Goal: Find contact information: Find contact information

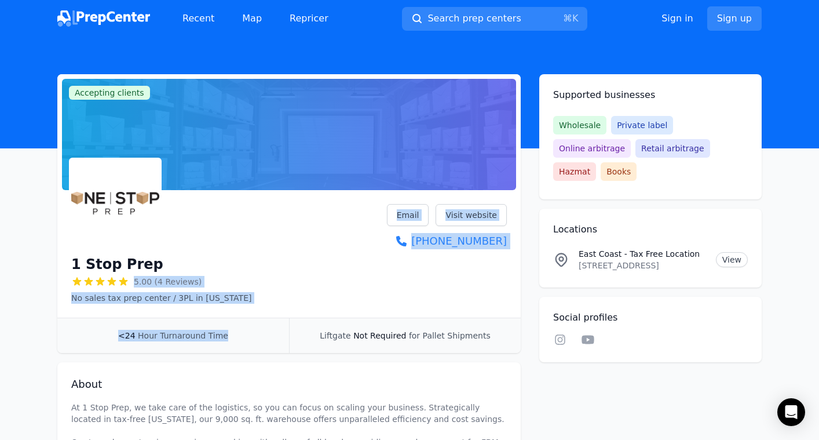
drag, startPoint x: 205, startPoint y: 269, endPoint x: 211, endPoint y: 342, distance: 73.8
click at [210, 342] on div "Accepting clients Claim business 1 Stop Prep 5.00 (4 Reviews) No sales tax prep…" at bounding box center [288, 213] width 463 height 279
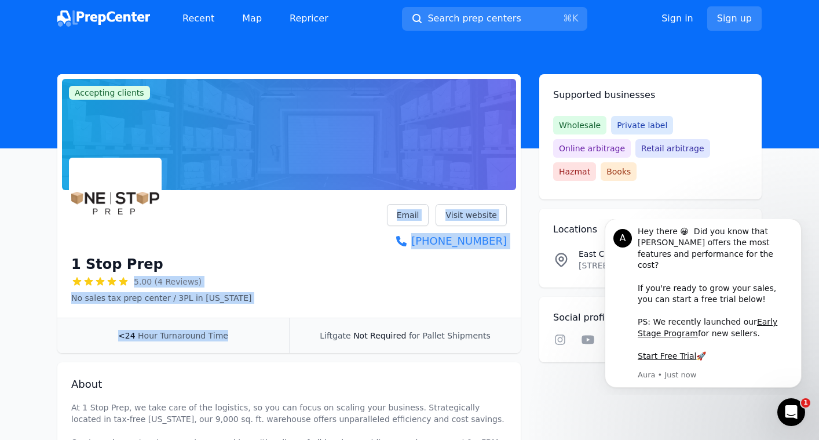
click at [291, 256] on div "1 Stop Prep 5.00 (4 Reviews) No sales tax prep center / 3PL in [US_STATE] Email…" at bounding box center [289, 254] width 436 height 100
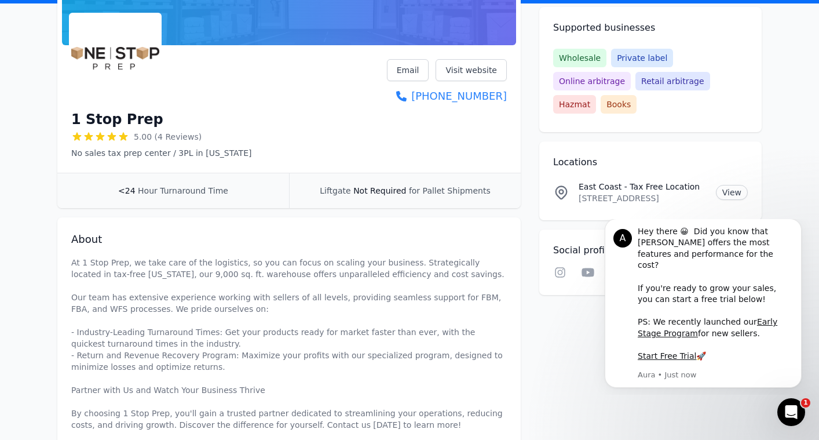
scroll to position [181, 0]
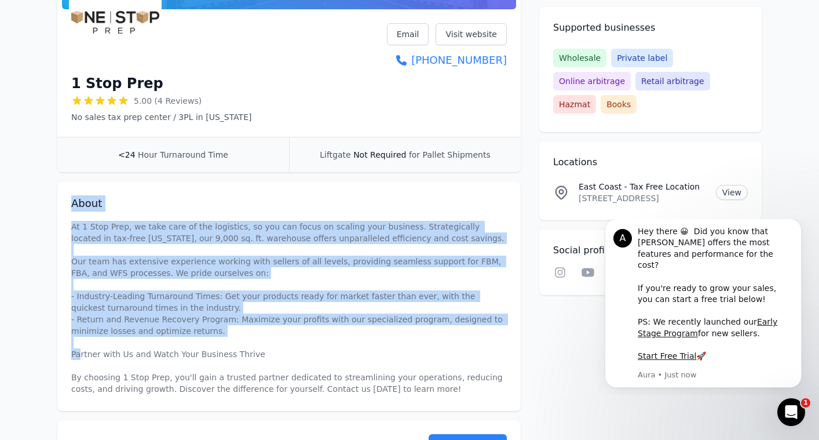
drag, startPoint x: 425, startPoint y: 357, endPoint x: 424, endPoint y: 343, distance: 14.5
click at [424, 343] on p "At 1 Stop Prep, we take care of the logistics, so you can focus on scaling your…" at bounding box center [289, 308] width 436 height 174
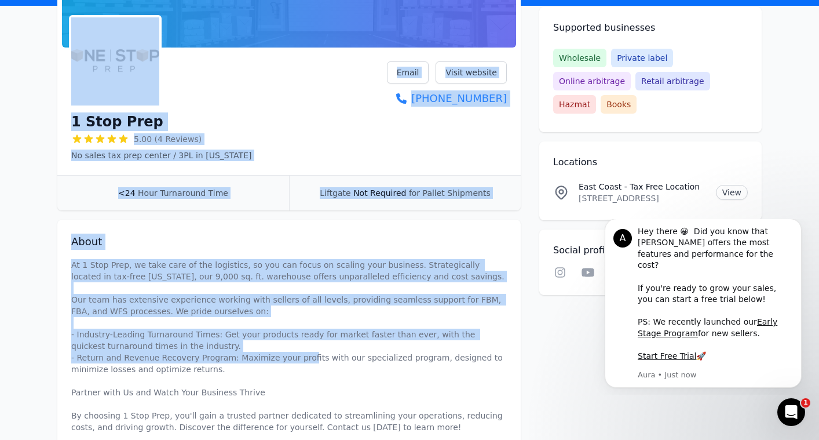
scroll to position [53, 0]
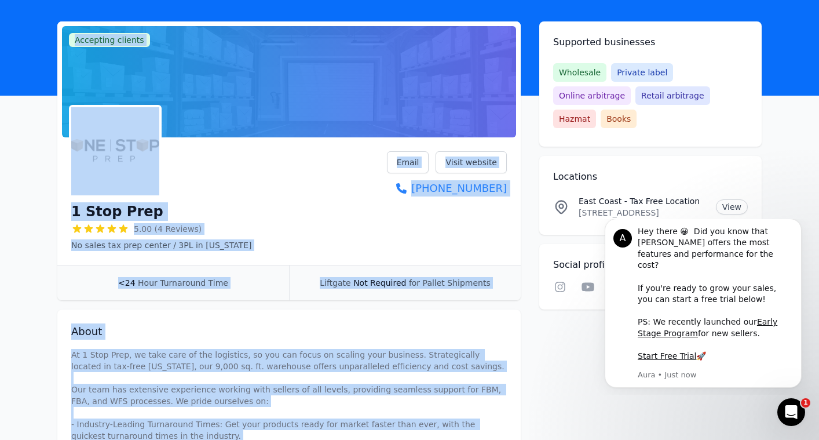
drag, startPoint x: 288, startPoint y: 317, endPoint x: 225, endPoint y: -24, distance: 347.0
click at [225, 0] on html "Recent Map Repricer Search prep centers ⌘ K Open main menu Sign in Sign up Acce…" at bounding box center [409, 167] width 819 height 440
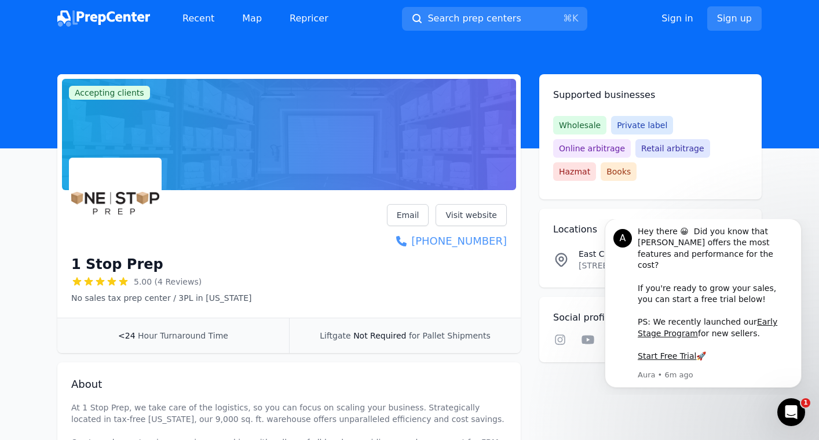
drag, startPoint x: 516, startPoint y: 242, endPoint x: 505, endPoint y: 242, distance: 11.0
click at [505, 242] on div "1 Stop Prep 5.00 (4 Reviews) No sales tax prep center / 3PL in [US_STATE] Email…" at bounding box center [288, 256] width 463 height 123
copy link "[PHONE_NUMBER]"
click at [461, 217] on link "Visit website" at bounding box center [471, 215] width 71 height 22
